Goal: Information Seeking & Learning: Check status

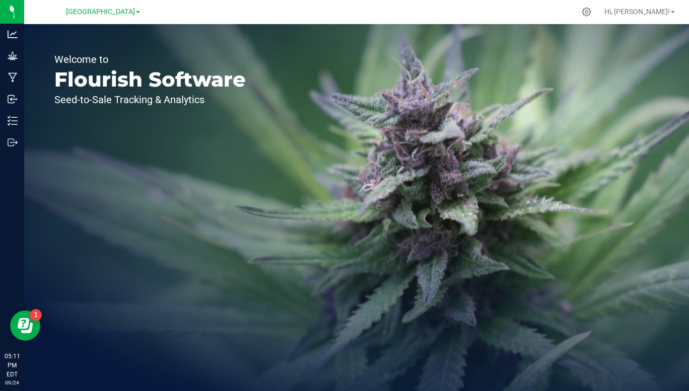
click at [134, 12] on span "[GEOGRAPHIC_DATA]" at bounding box center [100, 12] width 69 height 9
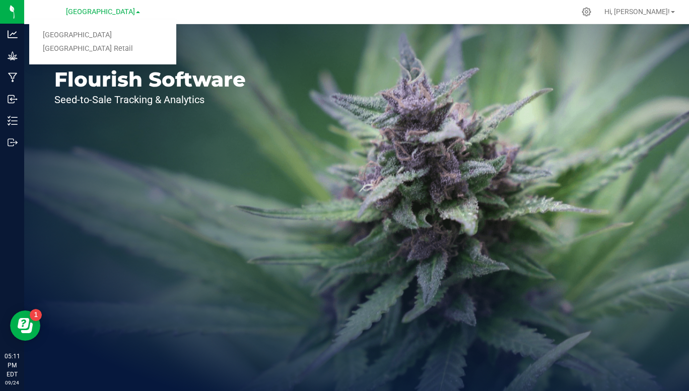
click at [104, 54] on link "[GEOGRAPHIC_DATA] Retail" at bounding box center [102, 49] width 147 height 14
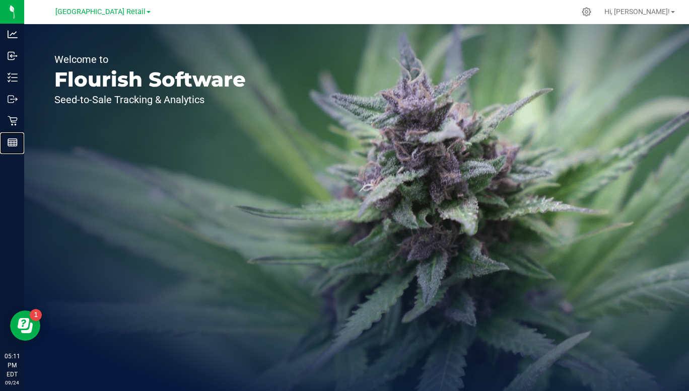
click at [6, 145] on div "Reports" at bounding box center [13, 142] width 21 height 20
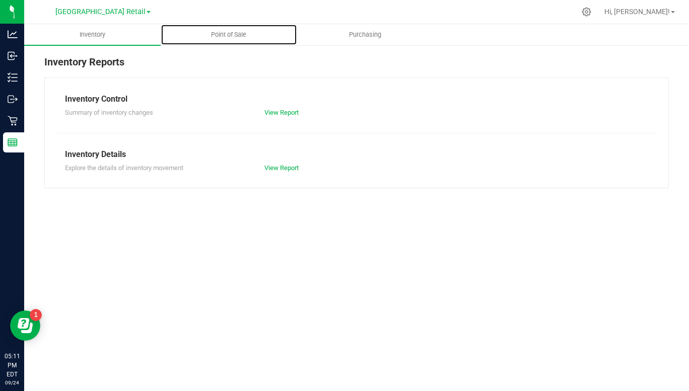
click at [232, 33] on span "Point of Sale" at bounding box center [228, 34] width 62 height 9
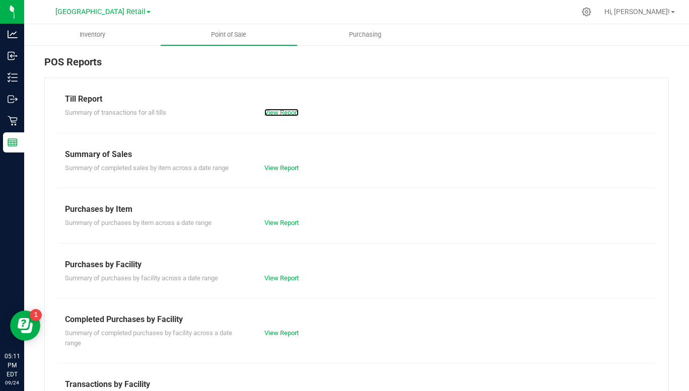
click at [273, 115] on link "View Report" at bounding box center [281, 113] width 34 height 8
